Goal: Task Accomplishment & Management: Manage account settings

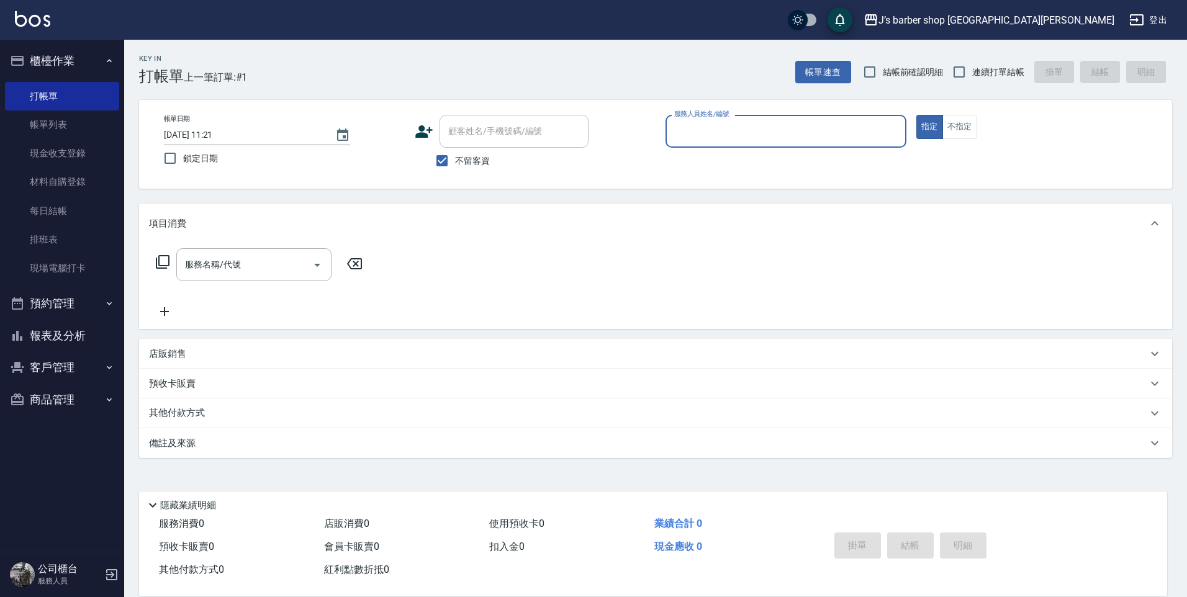
click at [458, 158] on span "不留客資" at bounding box center [472, 161] width 35 height 13
click at [455, 158] on input "不留客資" at bounding box center [442, 161] width 26 height 26
checkbox input "false"
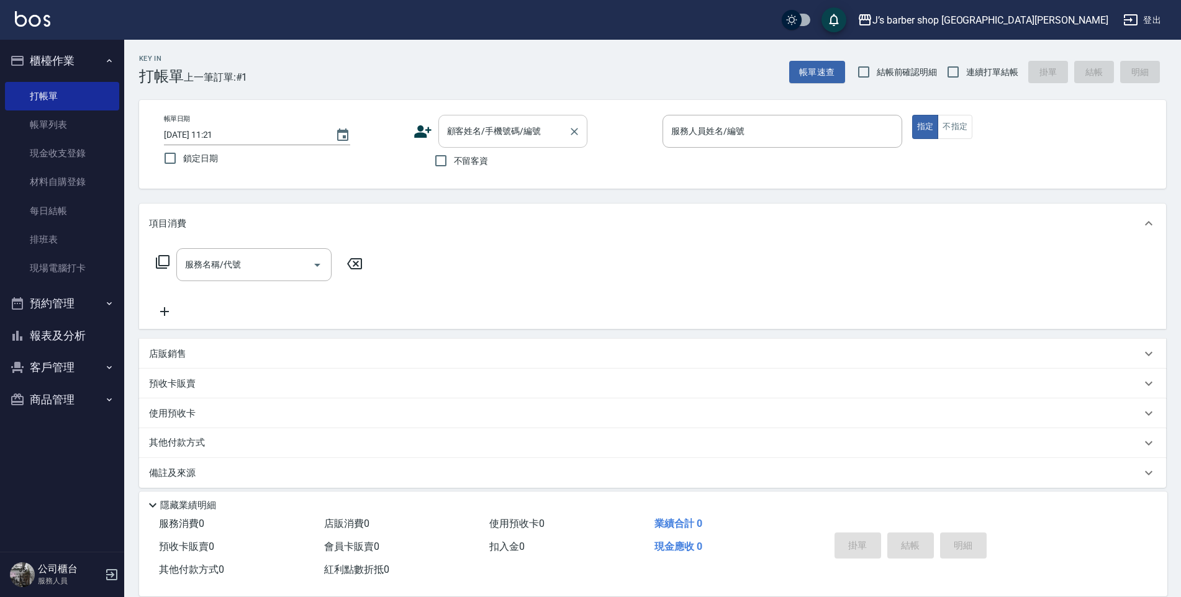
click at [491, 142] on div "顧客姓名/手機號碼/編號" at bounding box center [512, 131] width 149 height 33
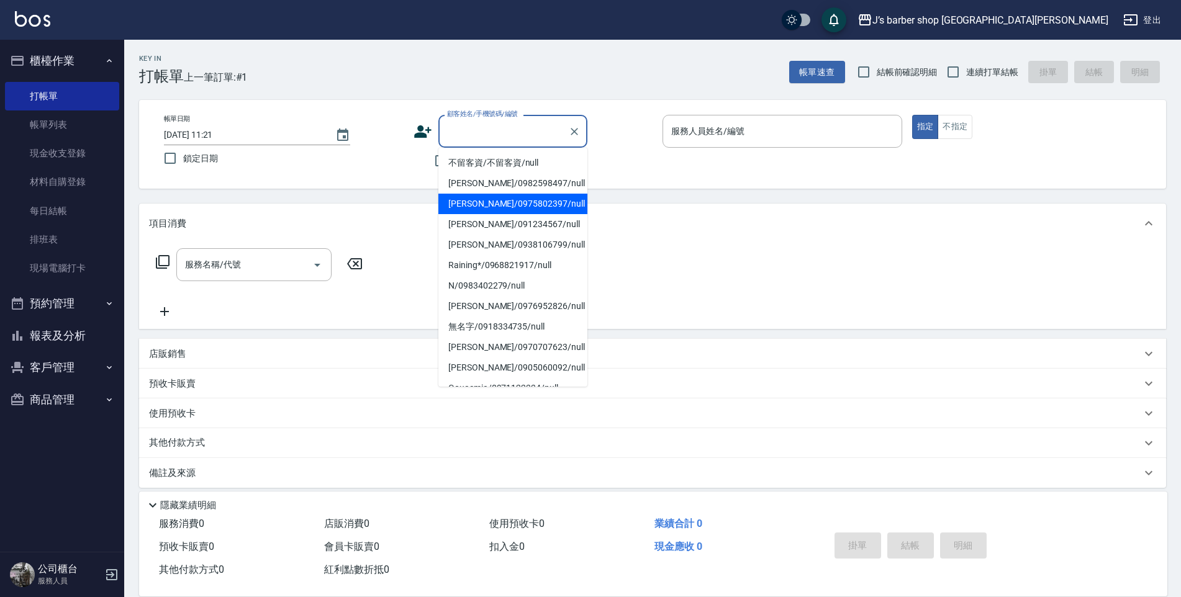
click at [491, 205] on li "[PERSON_NAME]/0975802397/null" at bounding box center [512, 204] width 149 height 20
type input "[PERSON_NAME]/0975802397/null"
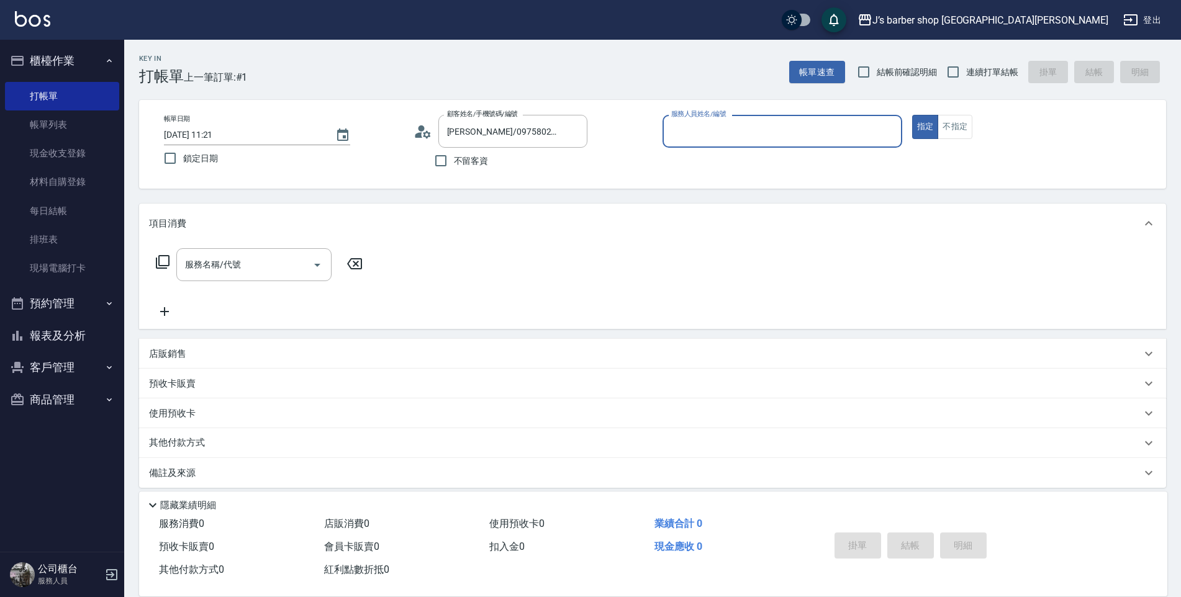
click at [688, 143] on div "服務人員姓名/編號" at bounding box center [783, 131] width 240 height 33
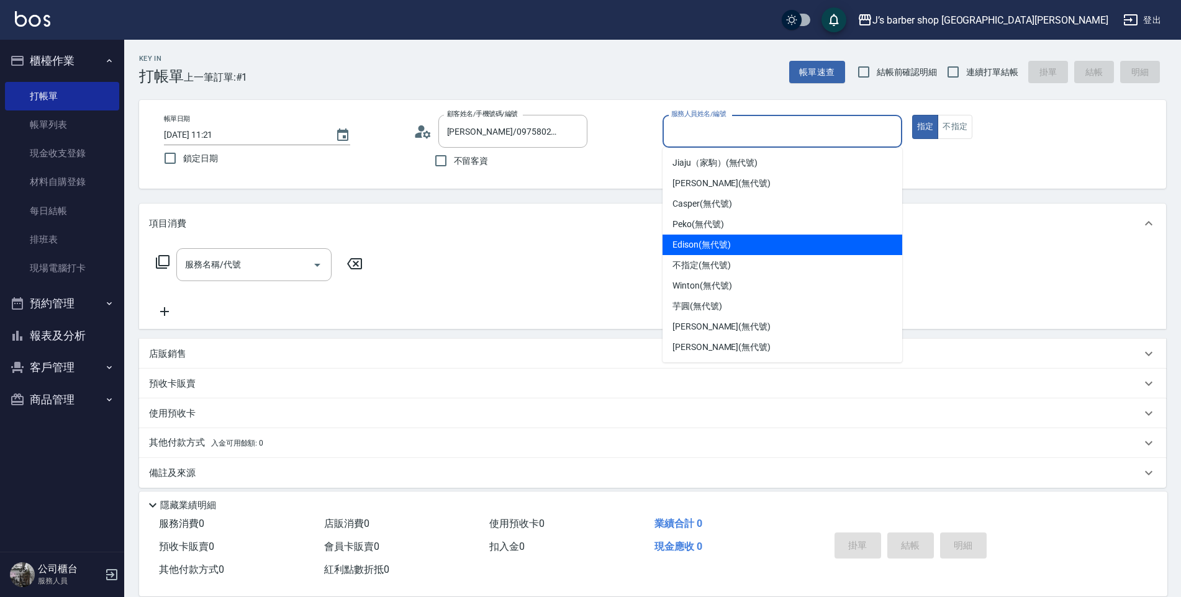
click at [738, 253] on div "Edison (無代號)" at bounding box center [783, 245] width 240 height 20
type input "Edison(無代號)"
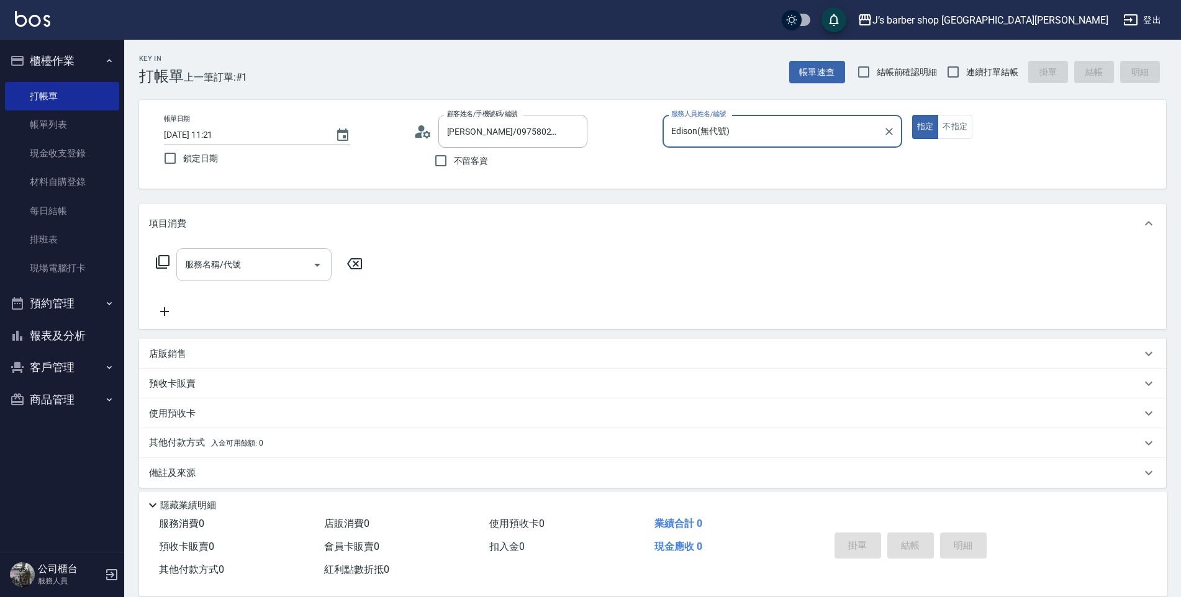
click at [219, 260] on div "服務名稱/代號 服務名稱/代號" at bounding box center [253, 264] width 155 height 33
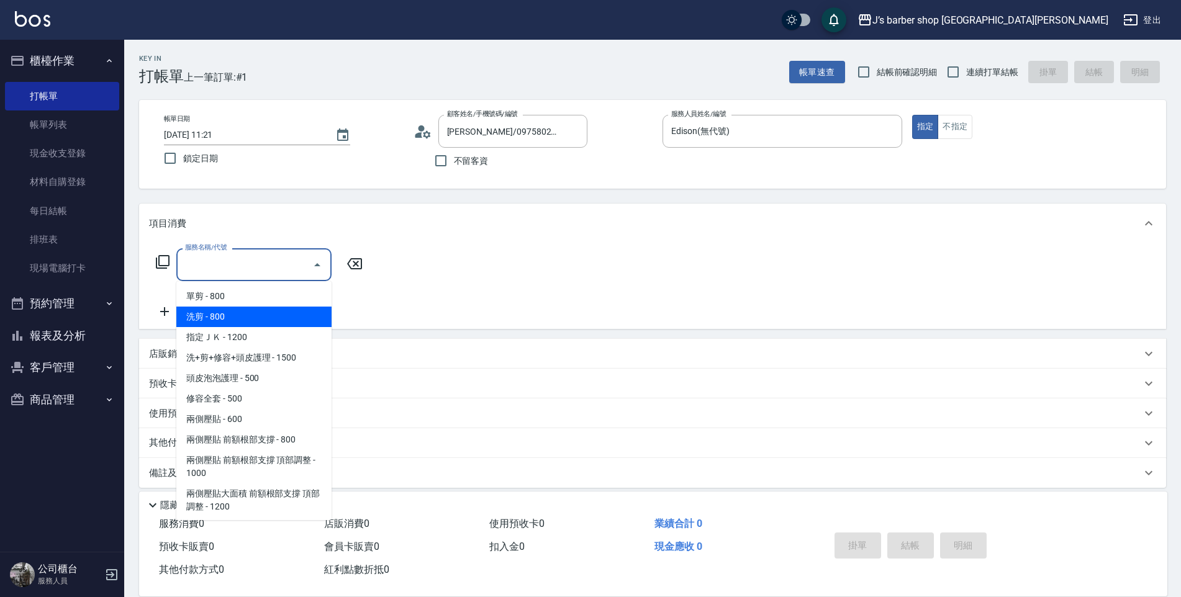
click at [227, 323] on span "洗剪 - 800" at bounding box center [253, 317] width 155 height 20
type input "洗剪(101)"
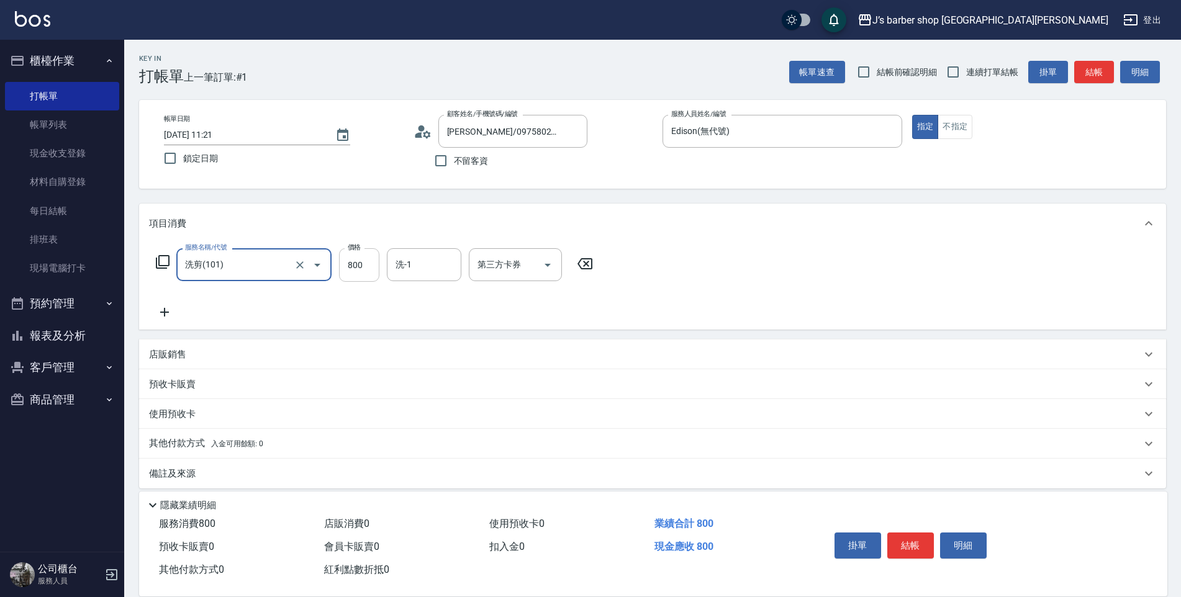
click at [343, 268] on input "800" at bounding box center [359, 265] width 40 height 34
type input "600"
drag, startPoint x: 909, startPoint y: 546, endPoint x: 913, endPoint y: 539, distance: 8.1
click at [910, 544] on button "結帳" at bounding box center [910, 546] width 47 height 26
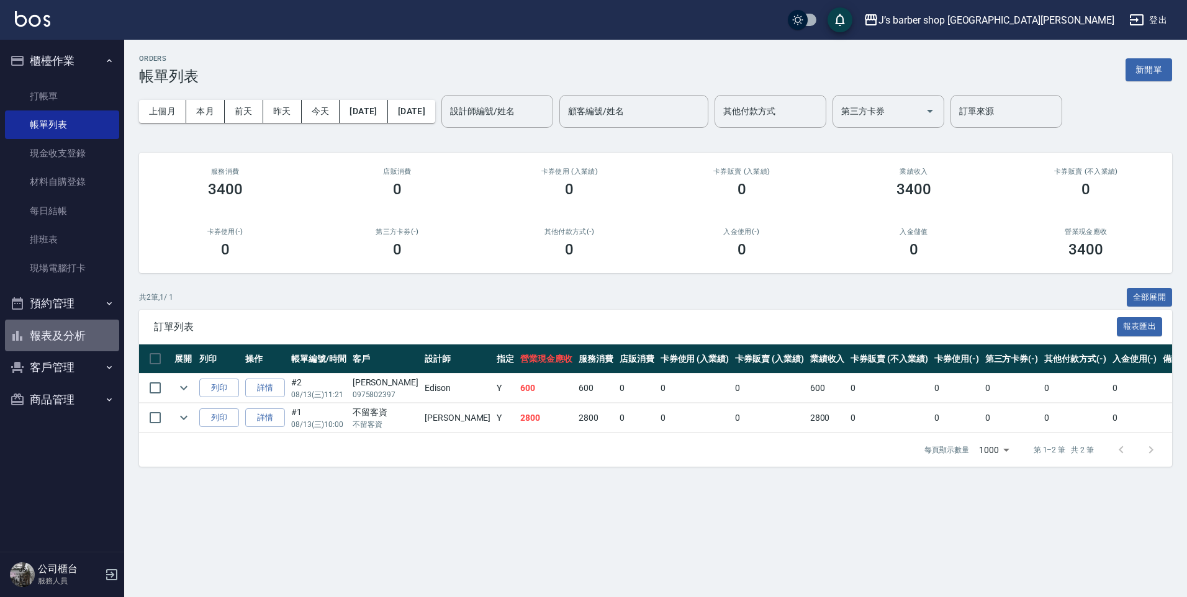
click at [58, 340] on button "報表及分析" at bounding box center [62, 336] width 114 height 32
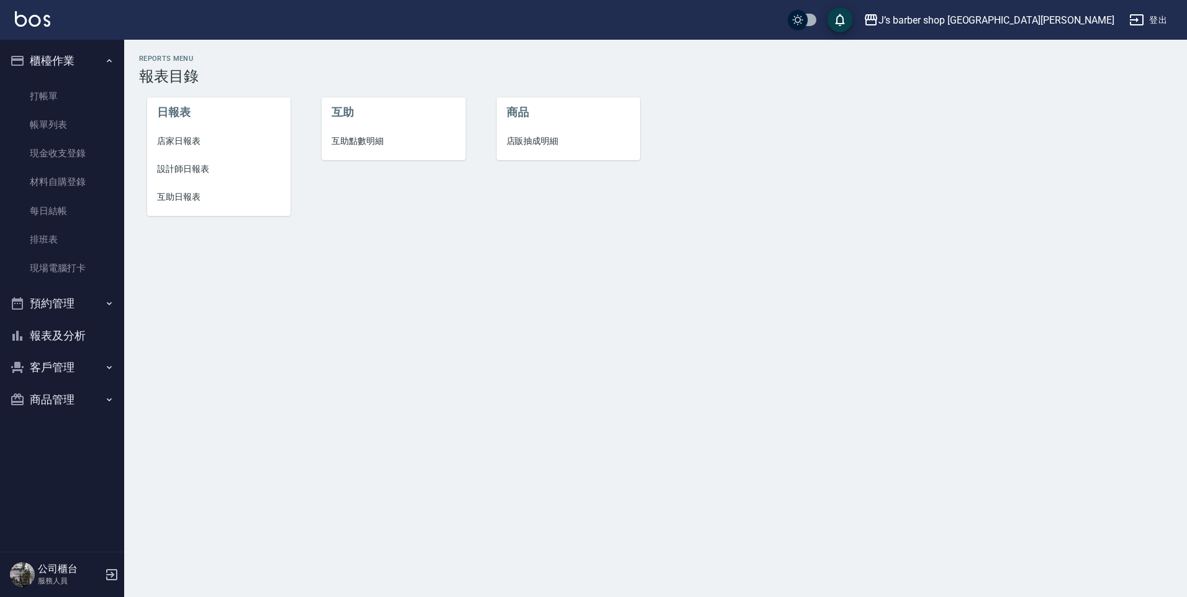
click at [209, 163] on span "設計師日報表" at bounding box center [219, 169] width 124 height 13
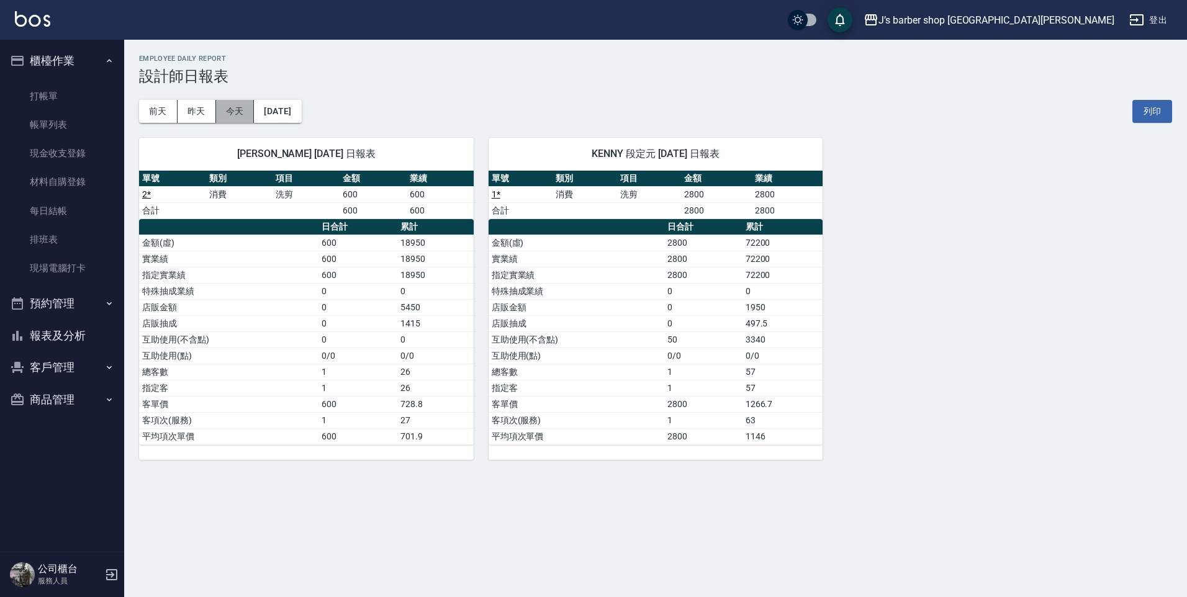
click at [243, 115] on button "今天" at bounding box center [235, 111] width 39 height 23
click at [53, 96] on link "打帳單" at bounding box center [62, 96] width 114 height 29
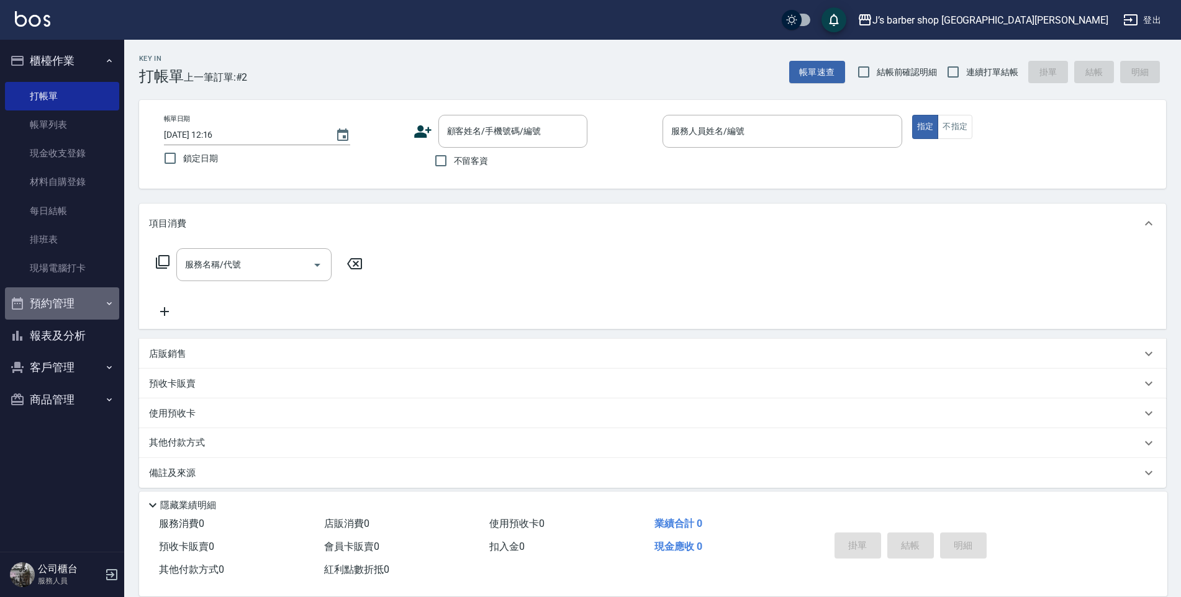
click at [46, 304] on button "預約管理" at bounding box center [62, 304] width 114 height 32
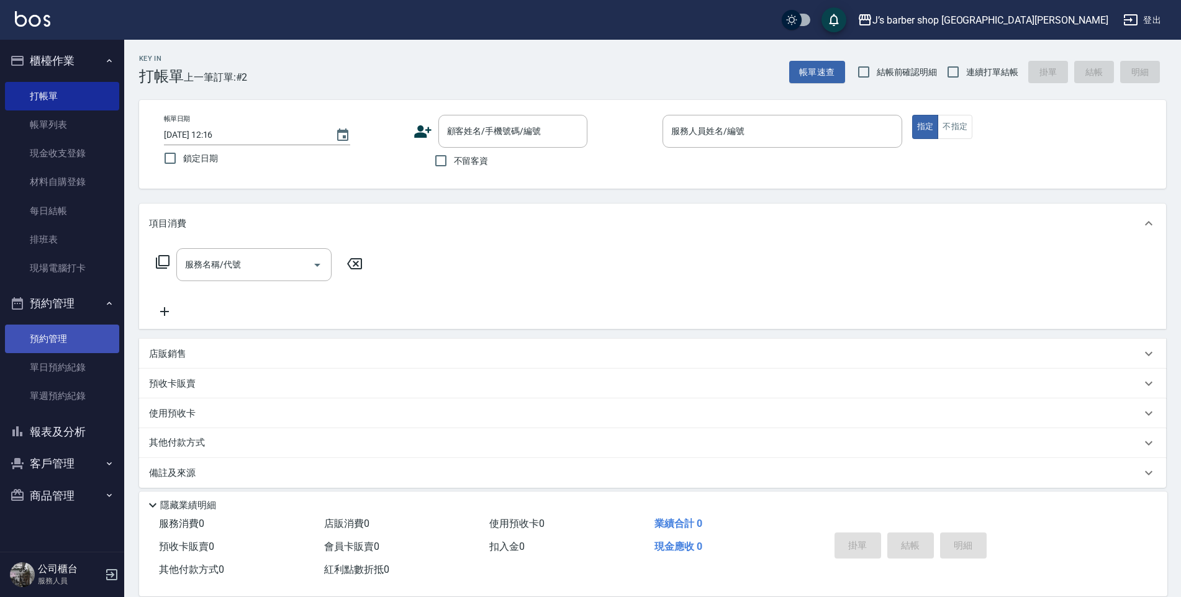
click at [62, 340] on link "預約管理" at bounding box center [62, 339] width 114 height 29
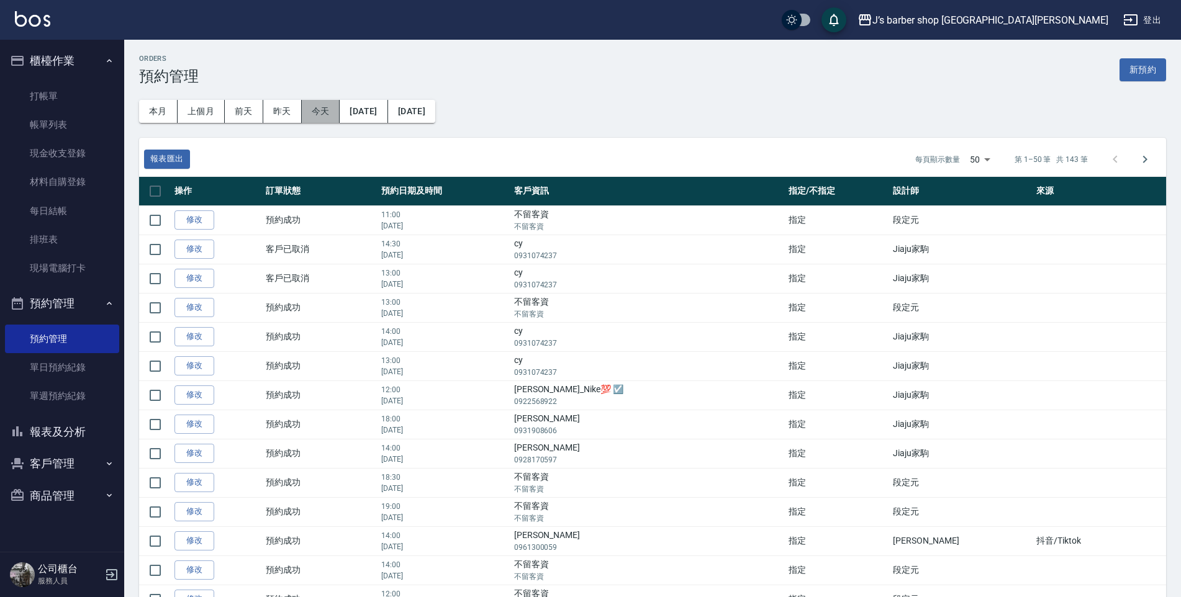
click at [322, 104] on button "今天" at bounding box center [321, 111] width 39 height 23
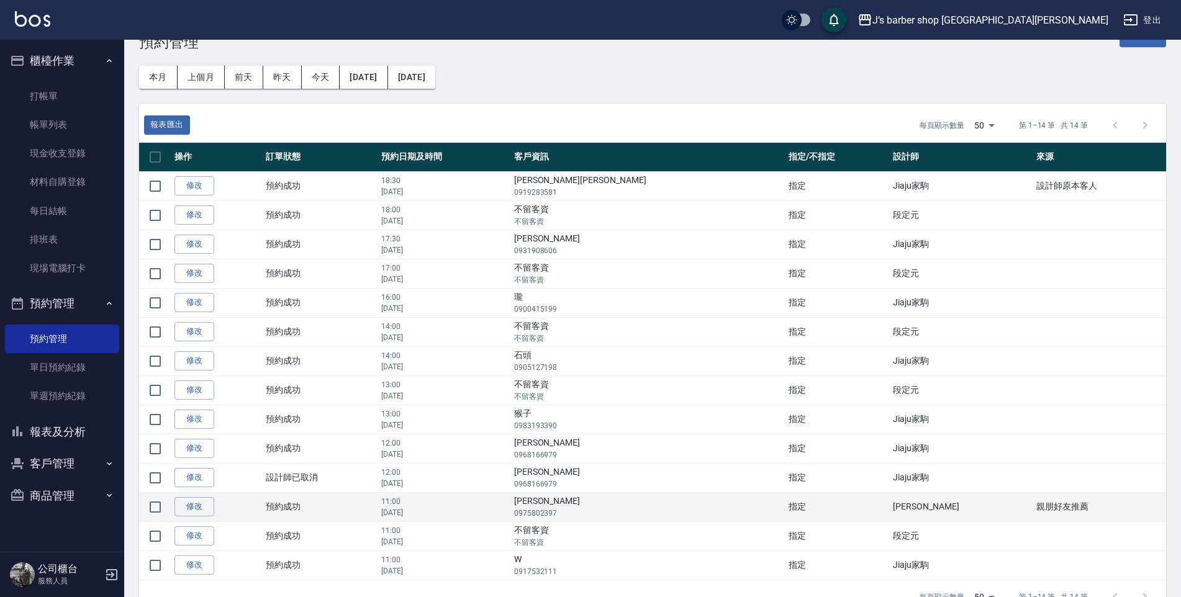
scroll to position [66, 0]
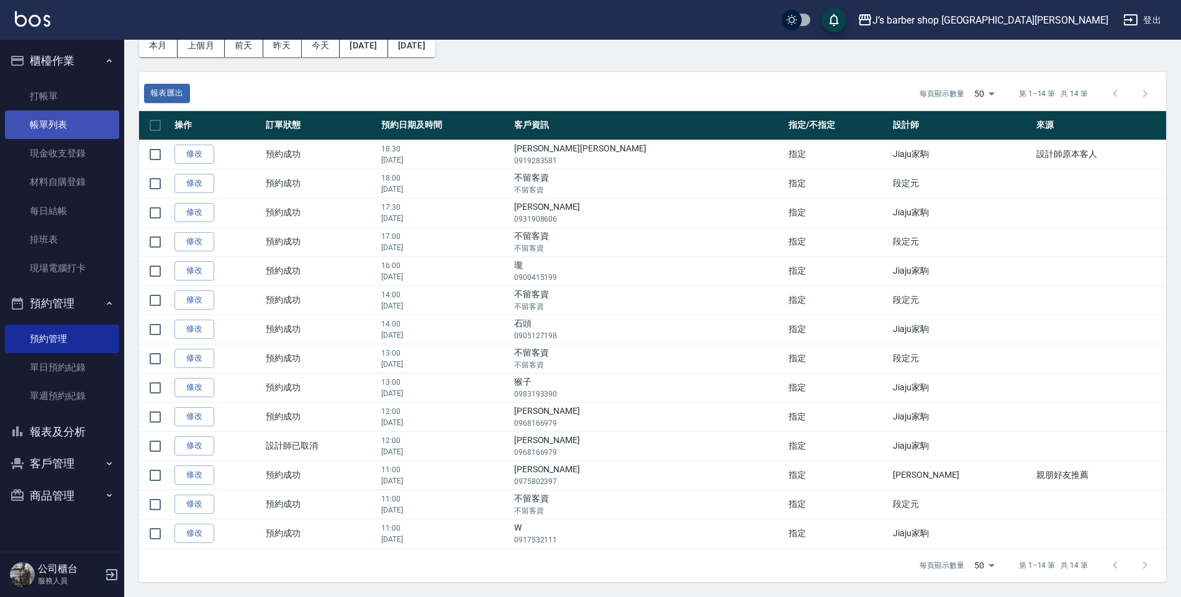
click at [58, 114] on link "帳單列表" at bounding box center [62, 125] width 114 height 29
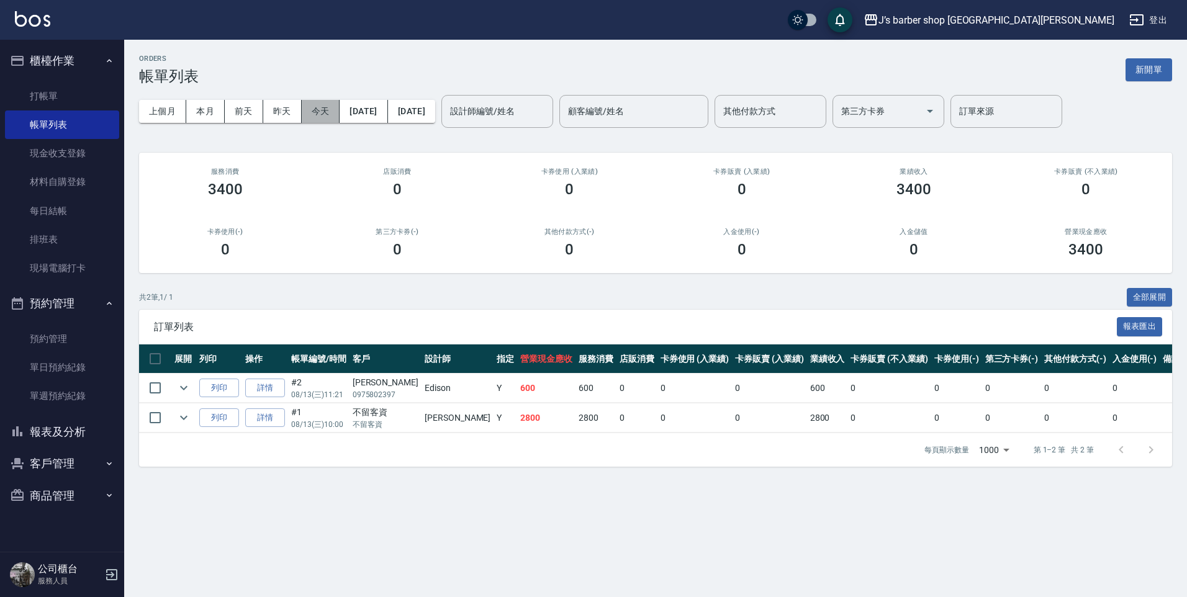
click at [336, 111] on button "今天" at bounding box center [321, 111] width 39 height 23
click at [79, 89] on link "打帳單" at bounding box center [62, 96] width 114 height 29
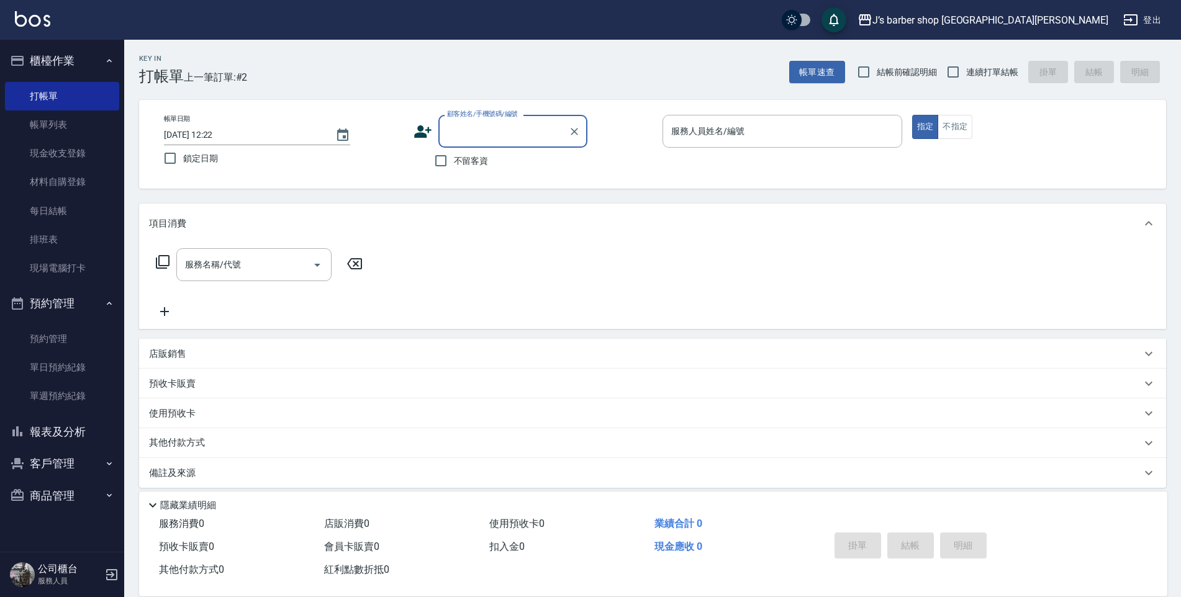
click at [519, 130] on input "顧客姓名/手機號碼/編號" at bounding box center [503, 131] width 119 height 22
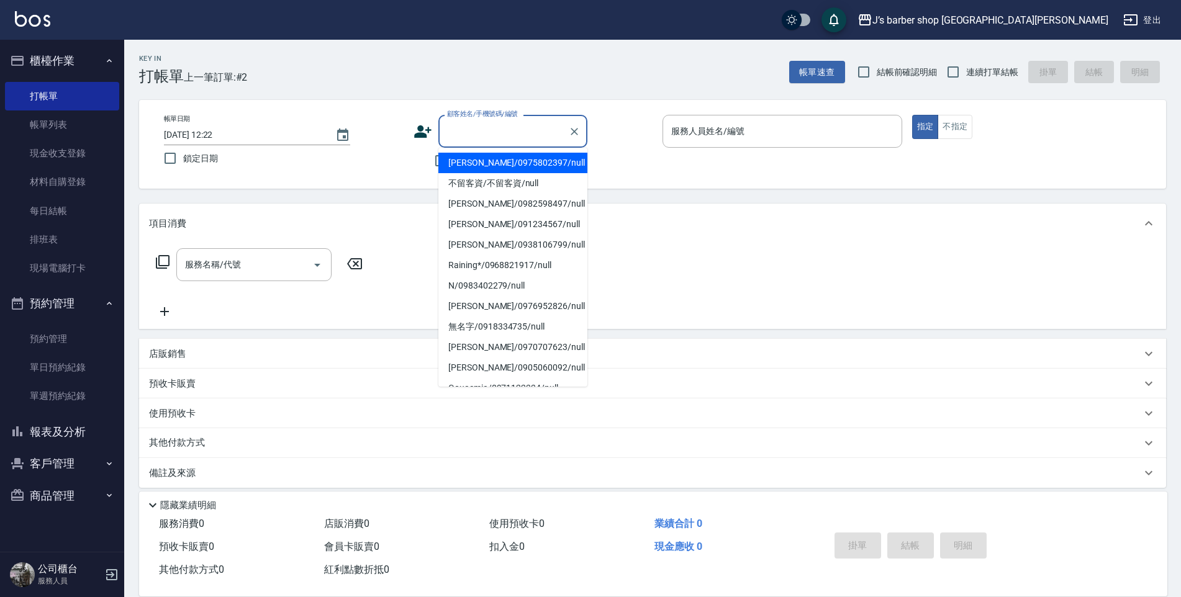
type input "ㄊ"
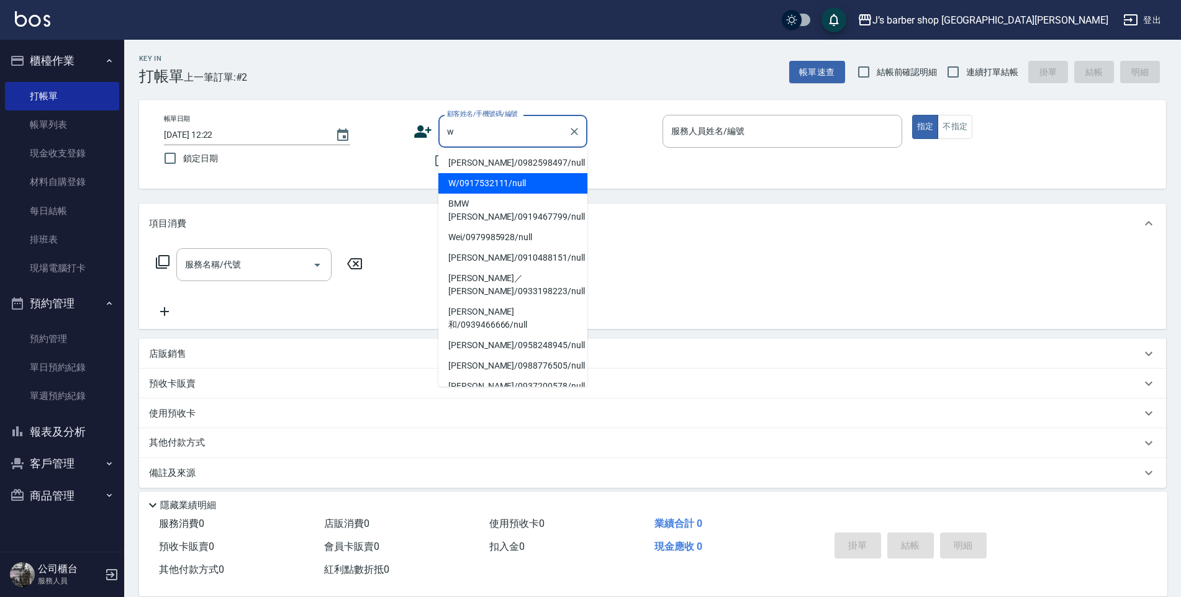
click at [515, 186] on li "W/0917532111/null" at bounding box center [512, 183] width 149 height 20
type input "W/0917532111/null"
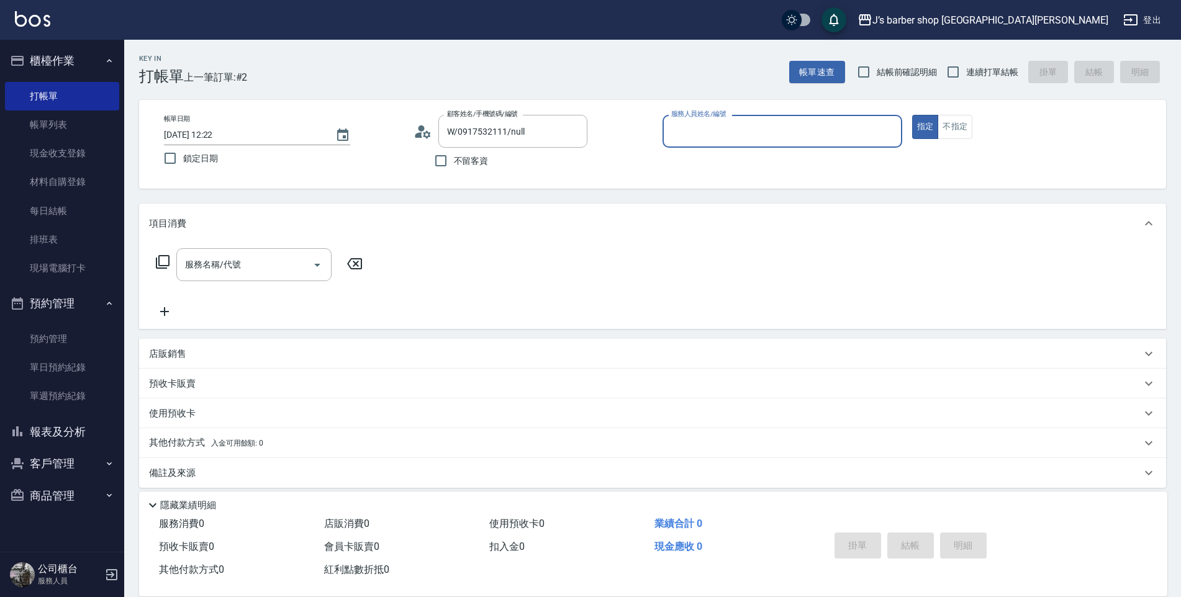
click at [784, 126] on input "服務人員姓名/編號" at bounding box center [782, 131] width 229 height 22
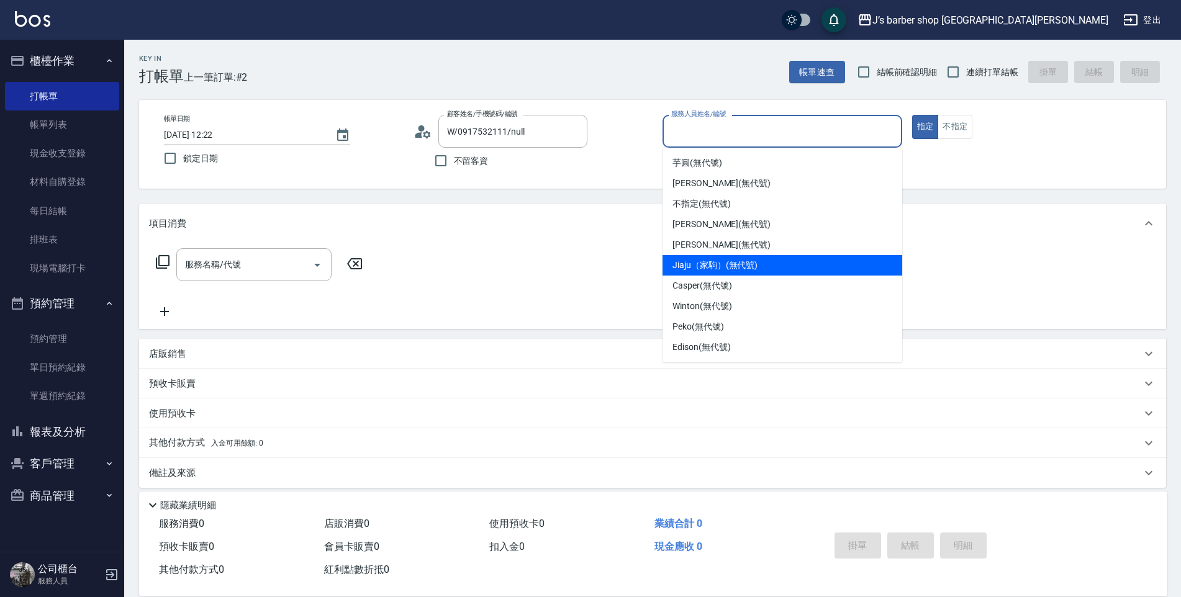
click at [745, 258] on div "Jiaju（家駒） (無代號)" at bounding box center [783, 265] width 240 height 20
type input "Jiaju（家駒）(無代號)"
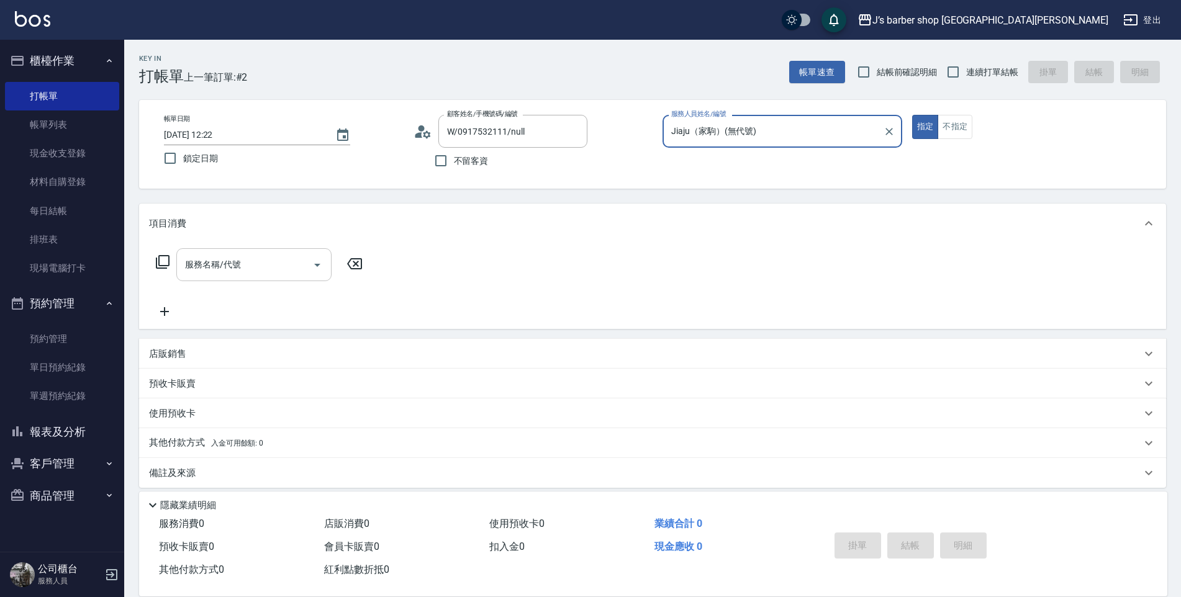
click at [248, 277] on div "服務名稱/代號" at bounding box center [253, 264] width 155 height 33
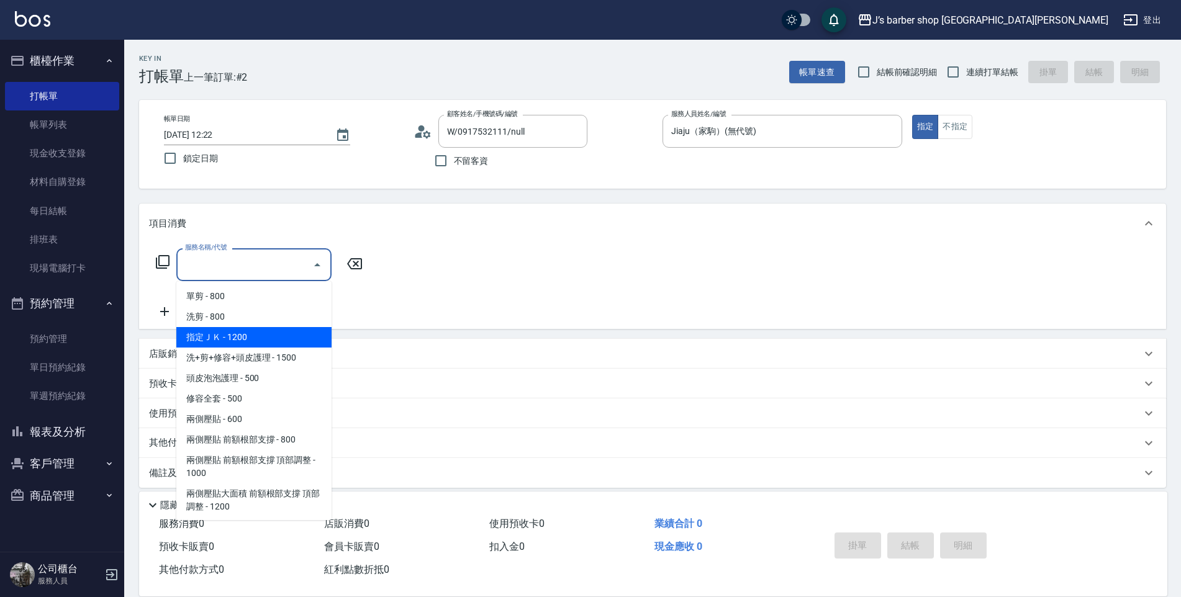
click at [248, 334] on span "指定ＪＫ - 1200" at bounding box center [253, 337] width 155 height 20
type input "指定ＪＫ(102)"
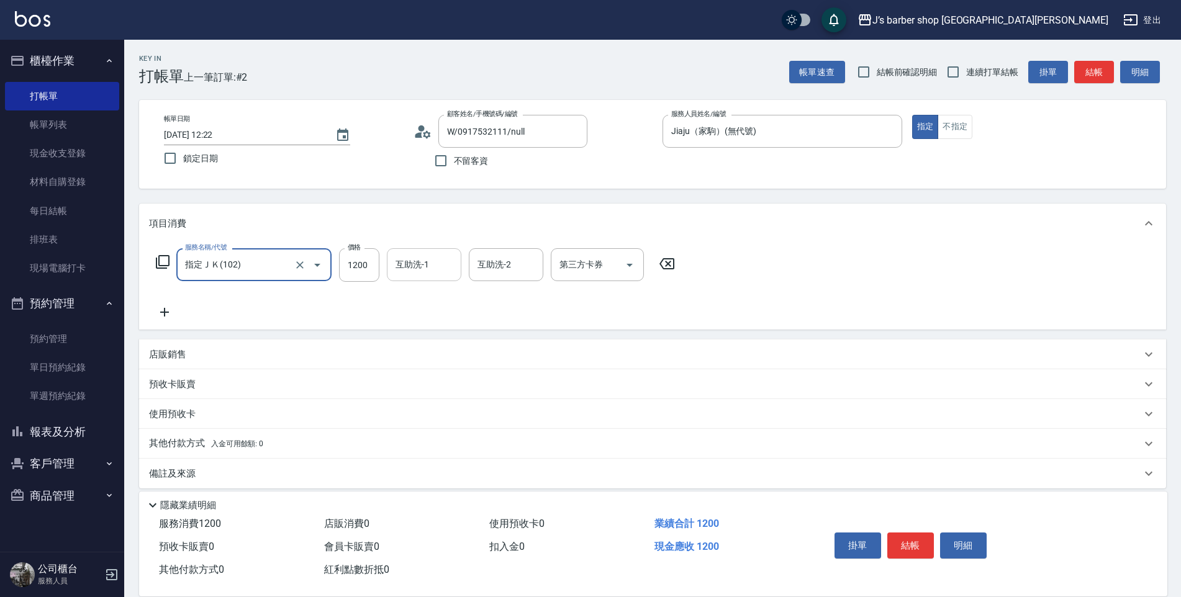
click at [430, 267] on input "互助洗-1" at bounding box center [424, 265] width 63 height 22
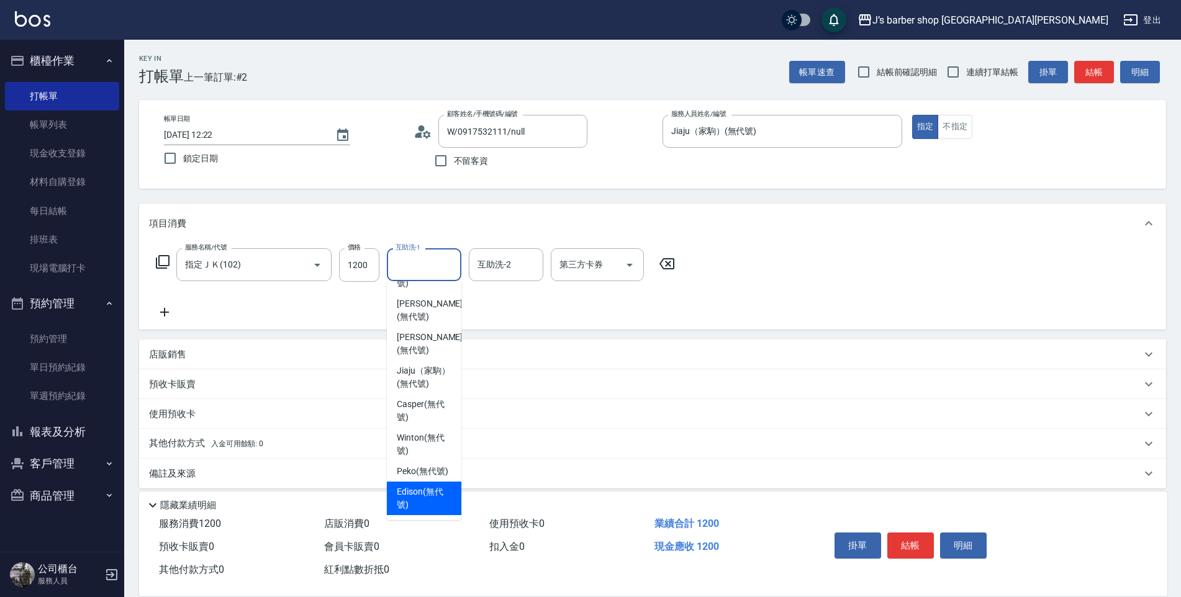
scroll to position [106, 0]
click at [427, 501] on span "Edison (無代號)" at bounding box center [424, 499] width 55 height 26
type input "Edison(無代號)"
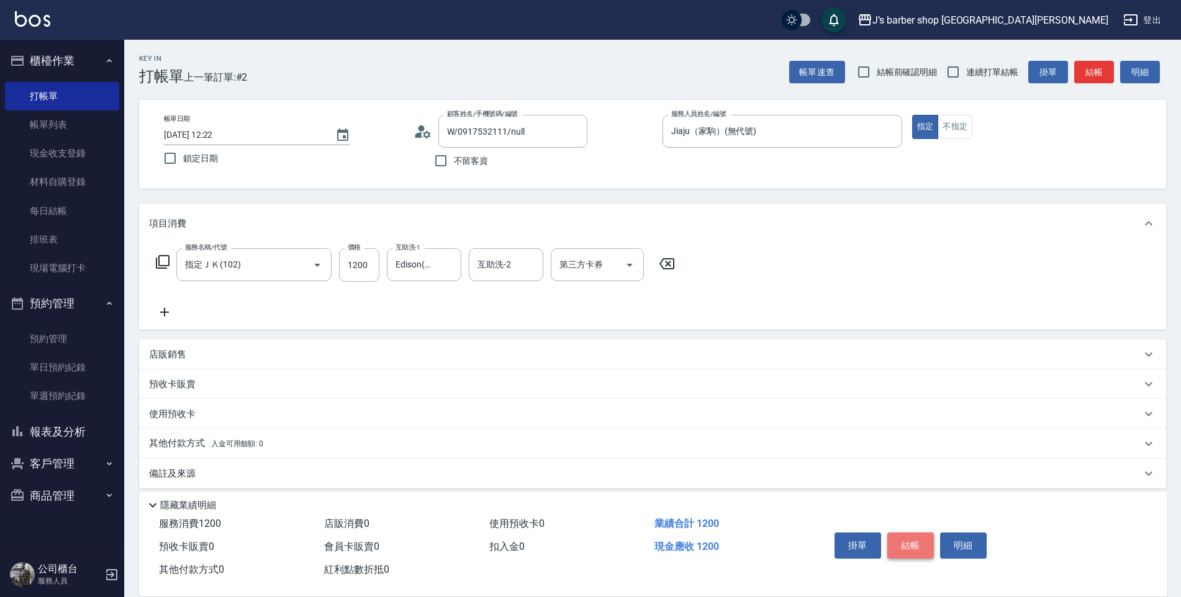
click at [917, 536] on button "結帳" at bounding box center [910, 546] width 47 height 26
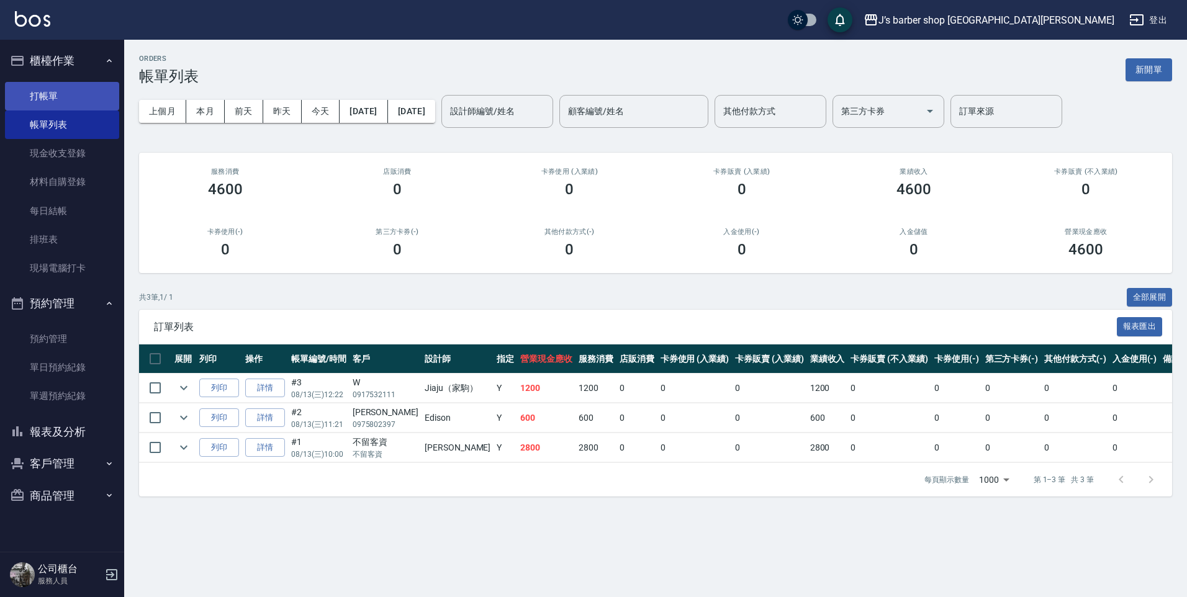
click at [36, 111] on link "帳單列表" at bounding box center [62, 125] width 114 height 29
click at [40, 107] on link "打帳單" at bounding box center [62, 96] width 114 height 29
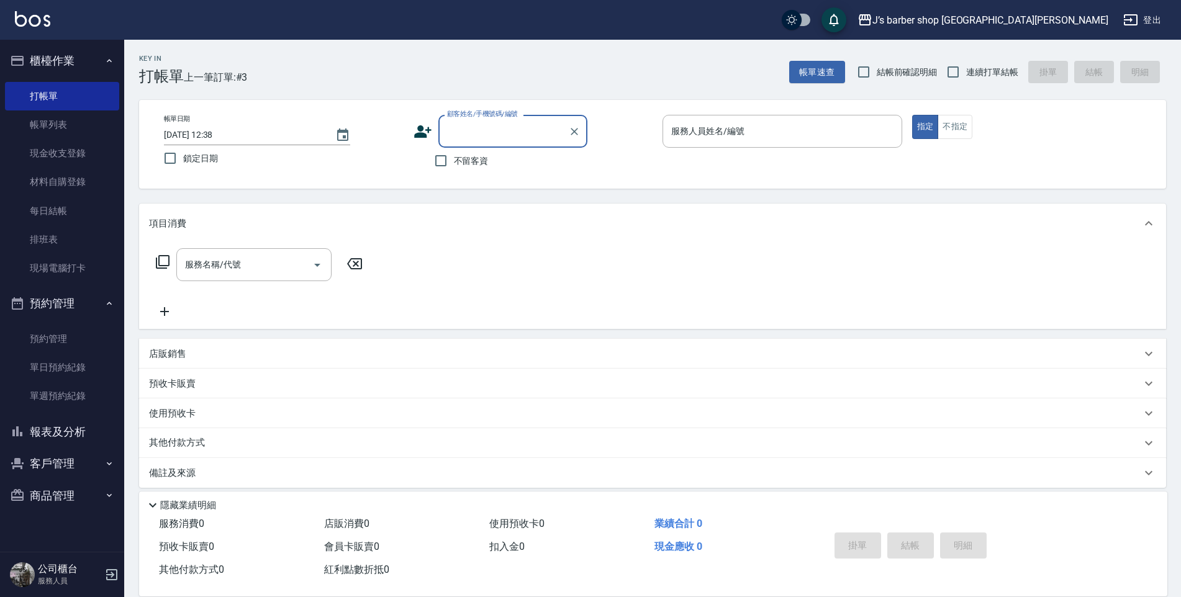
click at [495, 134] on input "顧客姓名/手機號碼/編號" at bounding box center [503, 131] width 119 height 22
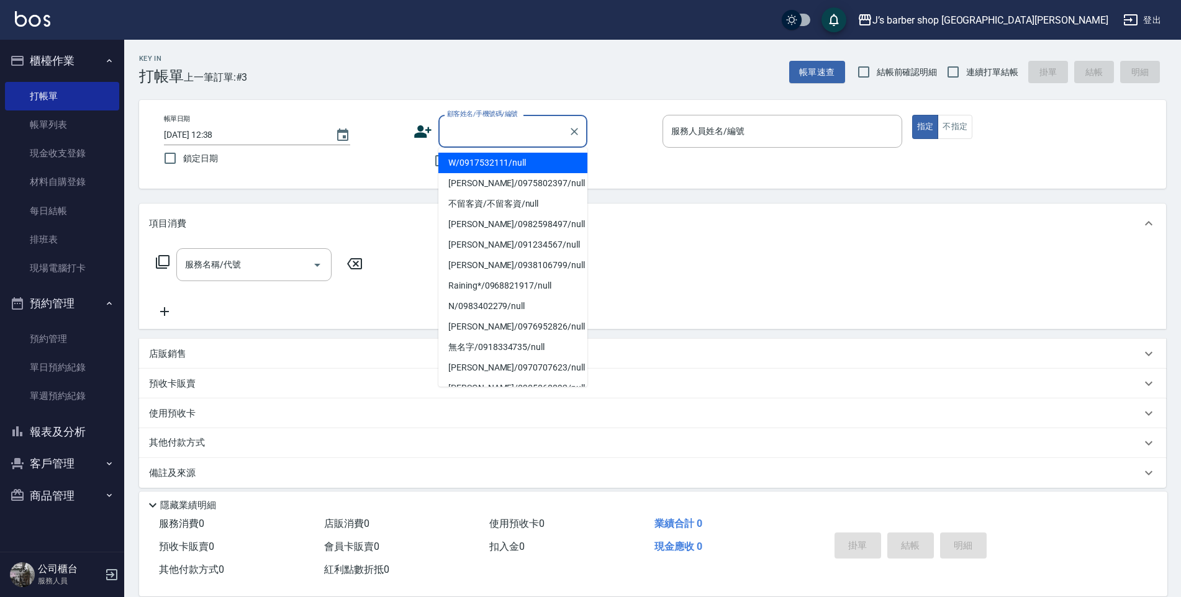
type input "ㄔ"
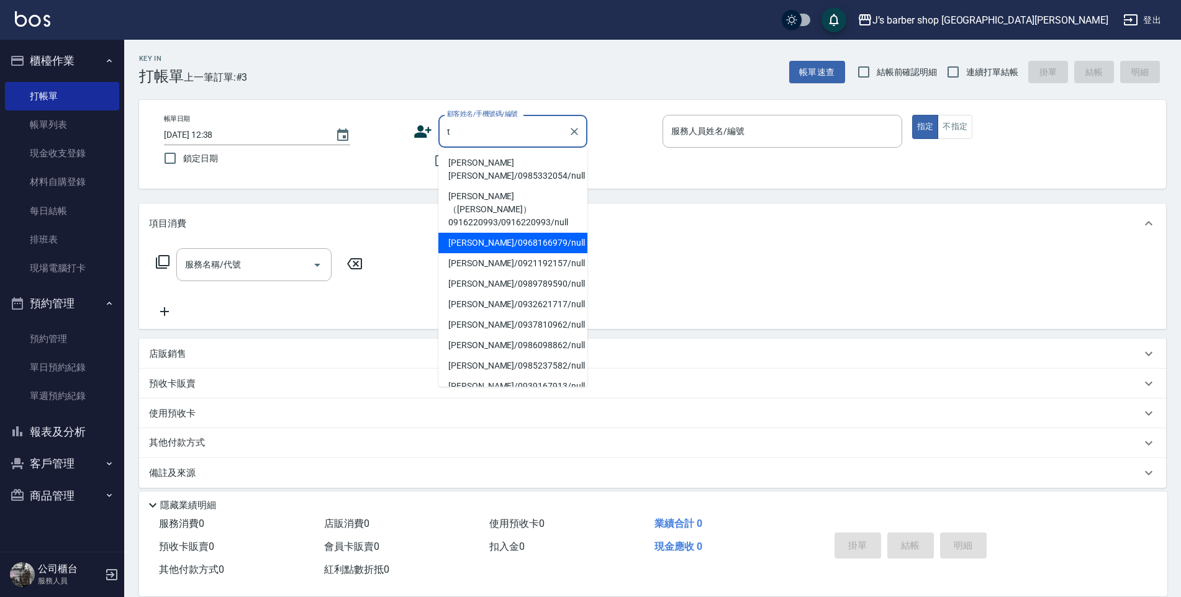
click at [527, 233] on li "[PERSON_NAME]/0968166979/null" at bounding box center [512, 243] width 149 height 20
type input "[PERSON_NAME]/0968166979/null"
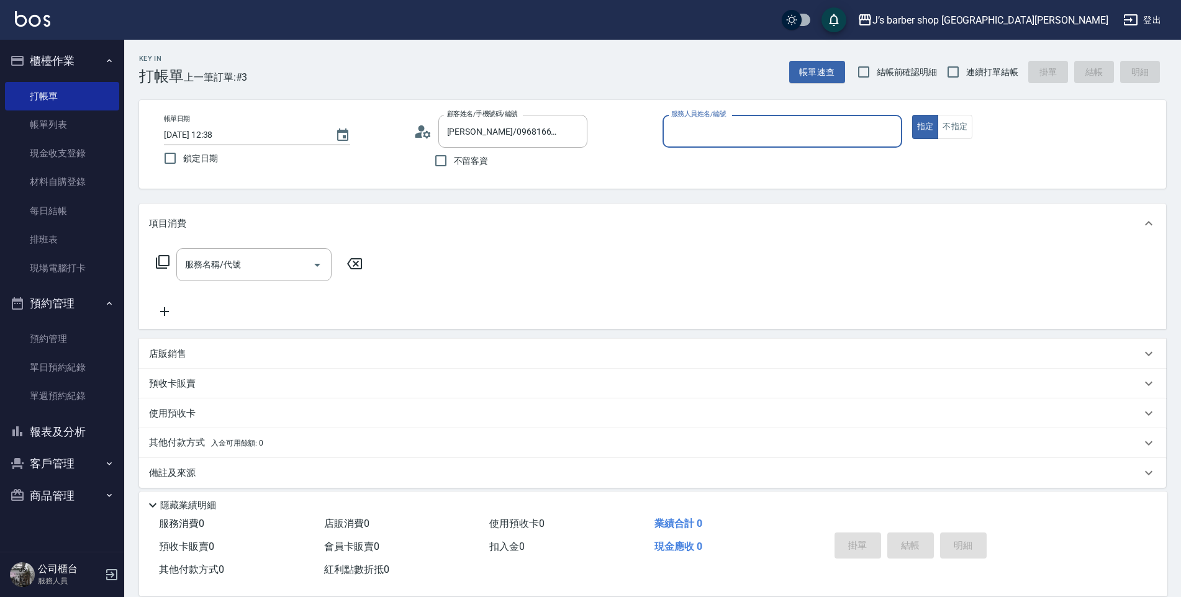
click at [750, 134] on input "服務人員姓名/編號" at bounding box center [782, 131] width 229 height 22
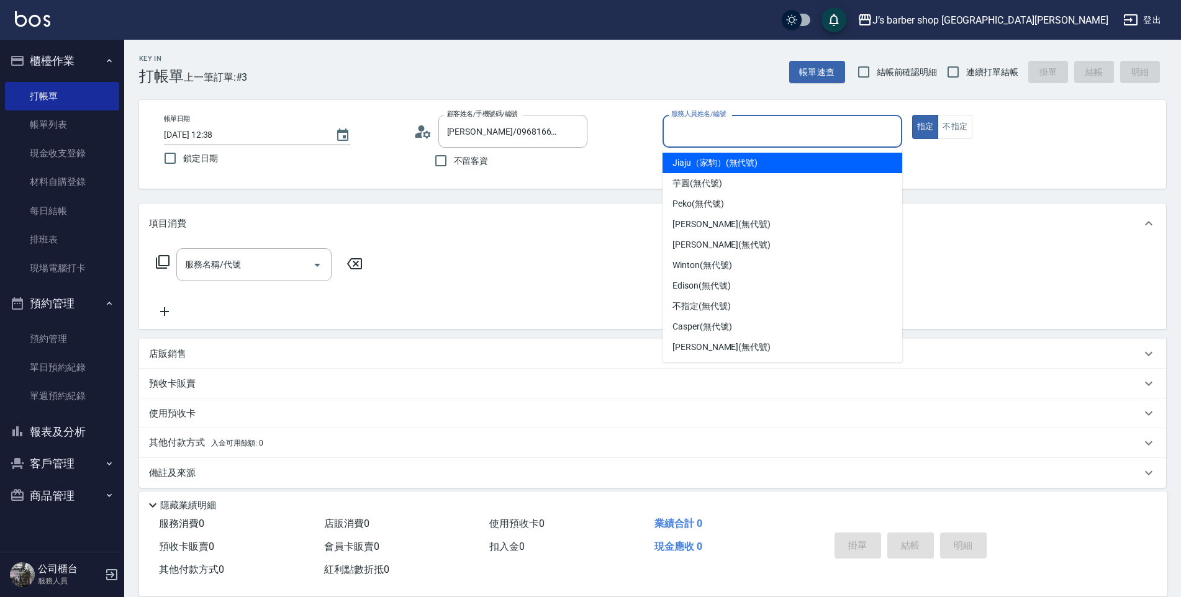
click at [745, 172] on div "Jiaju（家駒） (無代號)" at bounding box center [783, 163] width 240 height 20
type input "Jiaju（家駒）(無代號)"
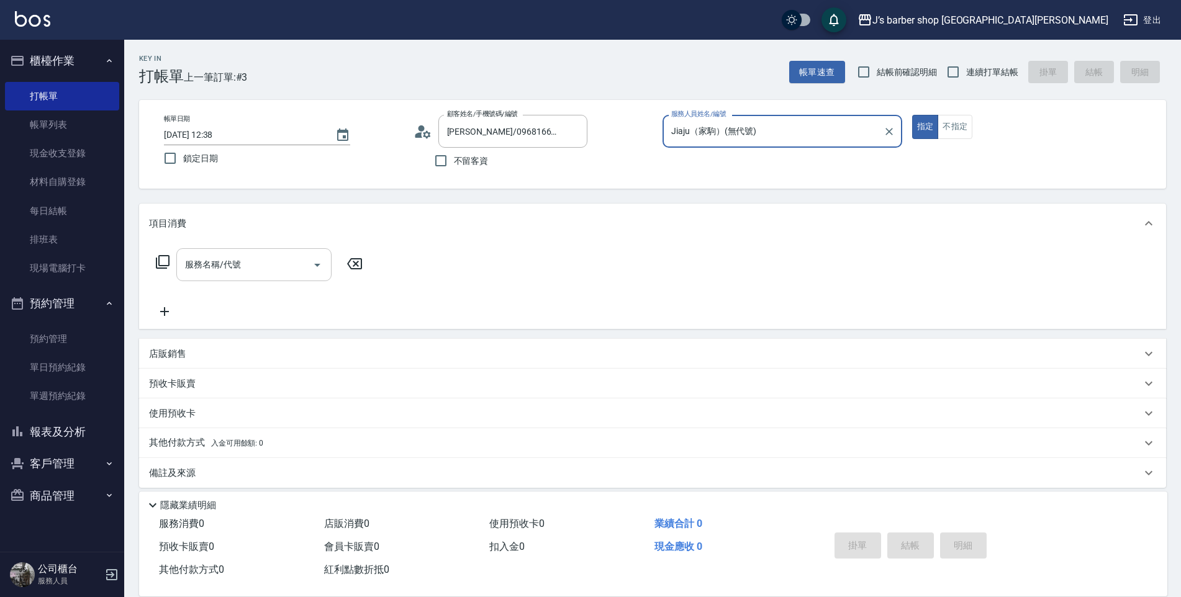
click at [293, 265] on input "服務名稱/代號" at bounding box center [244, 265] width 125 height 22
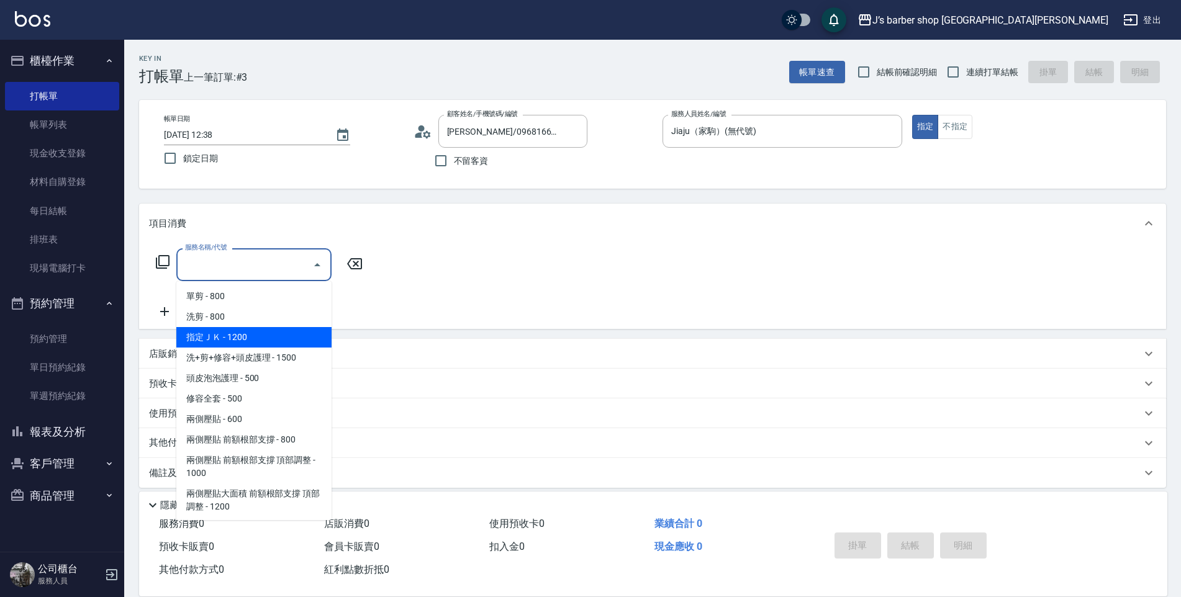
click at [260, 332] on span "指定ＪＫ - 1200" at bounding box center [253, 337] width 155 height 20
type input "指定ＪＫ(102)"
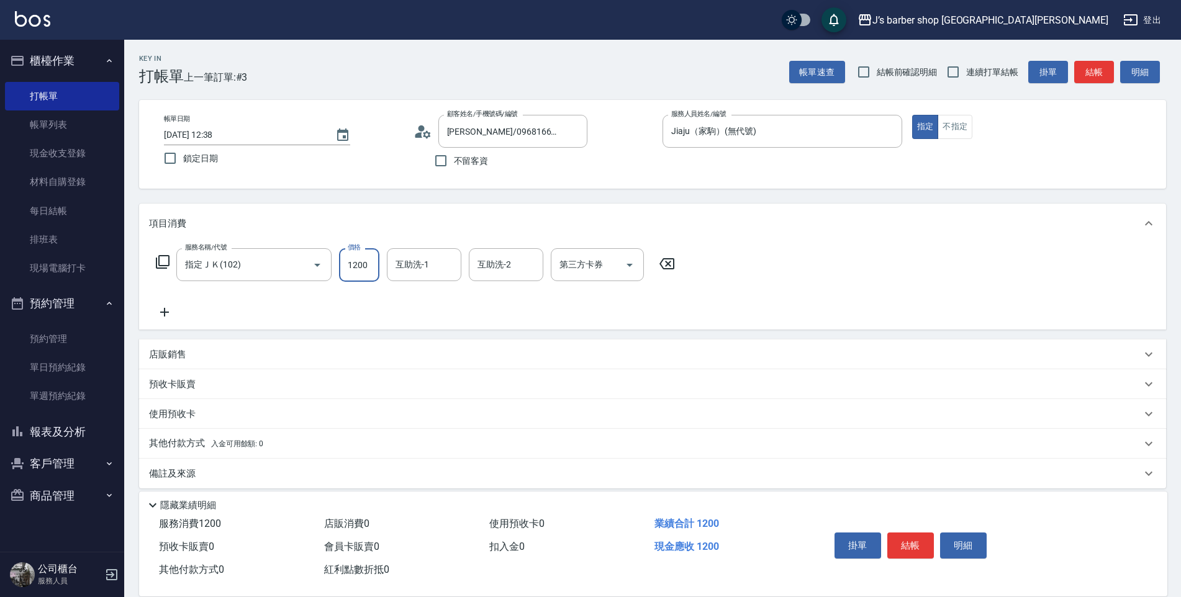
click at [377, 267] on input "1200" at bounding box center [359, 265] width 40 height 34
type input "1000"
click at [417, 270] on input "互助洗-1" at bounding box center [424, 265] width 63 height 22
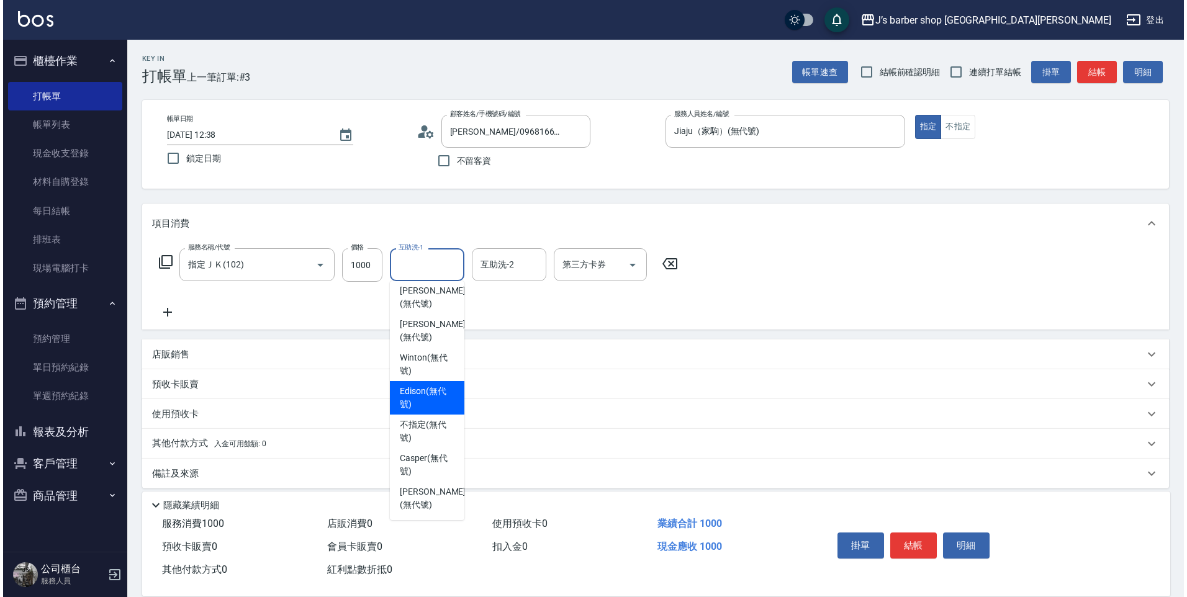
scroll to position [106, 0]
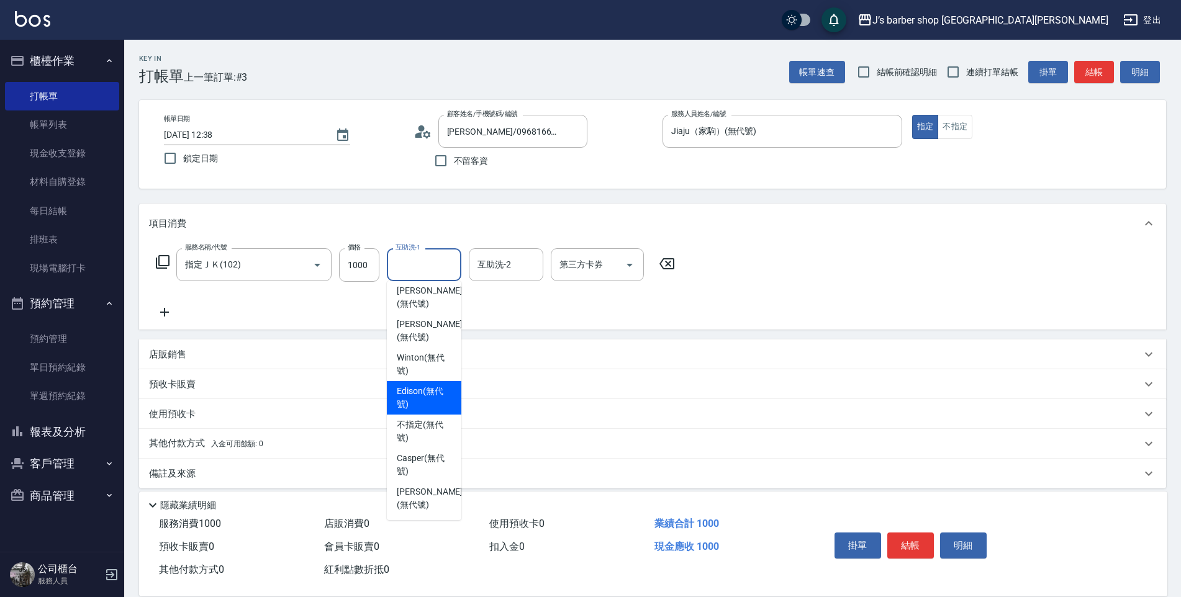
click at [430, 388] on span "Edison (無代號)" at bounding box center [424, 398] width 55 height 26
type input "Edison(無代號)"
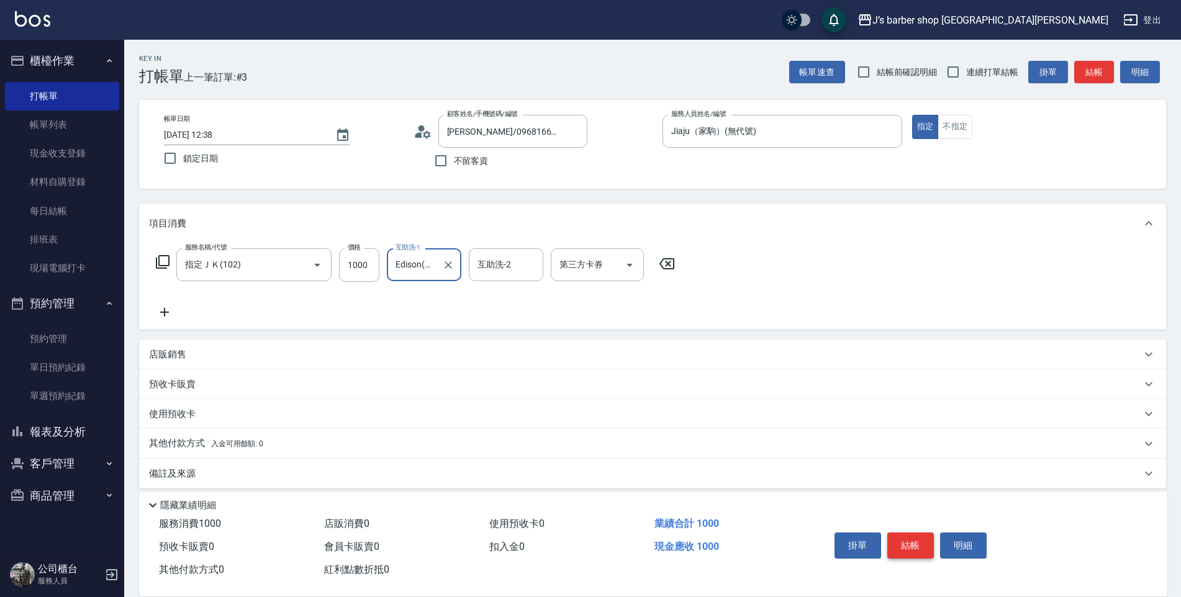
click at [910, 533] on button "結帳" at bounding box center [910, 546] width 47 height 26
